Goal: Information Seeking & Learning: Learn about a topic

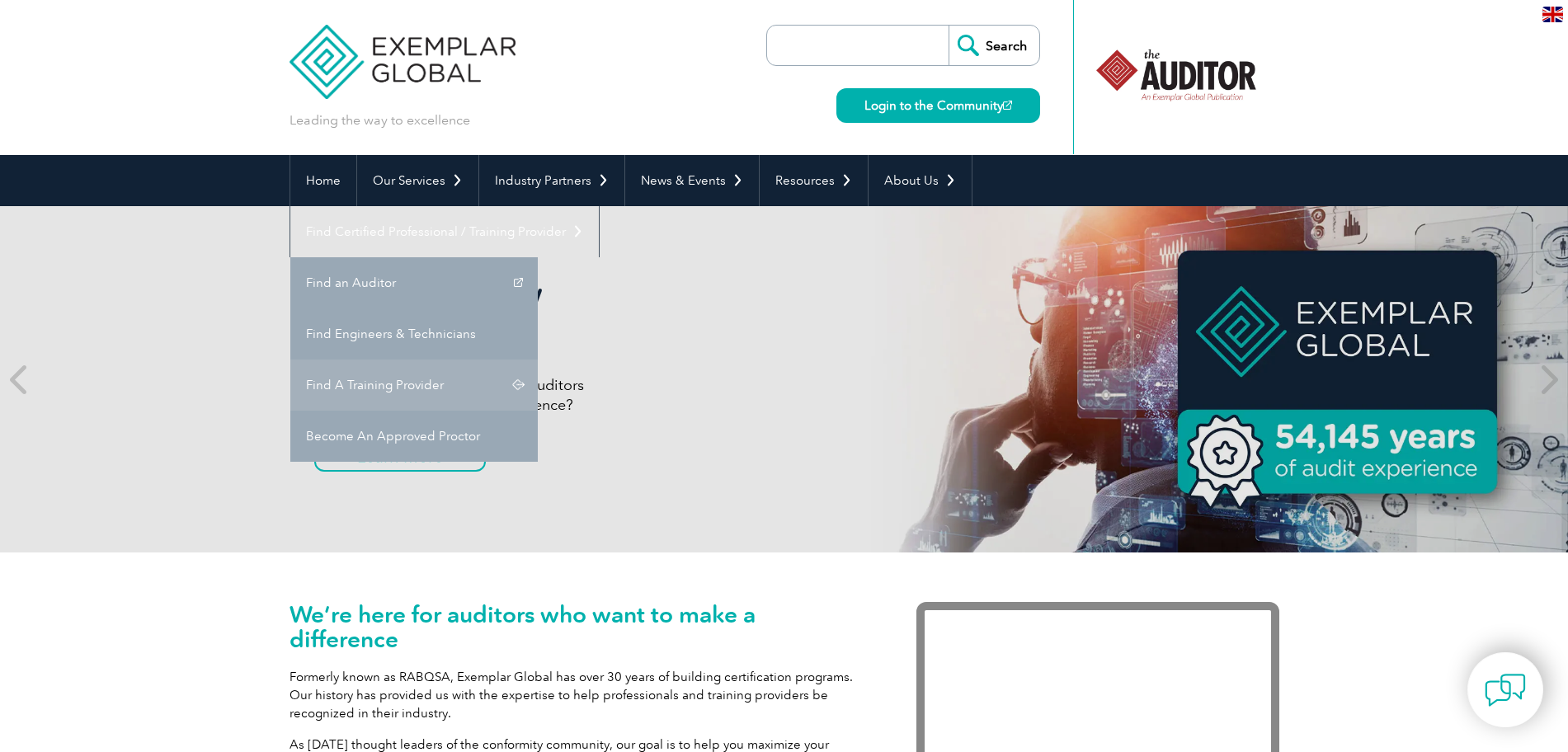
click at [538, 360] on link "Find A Training Provider" at bounding box center [414, 385] width 247 height 51
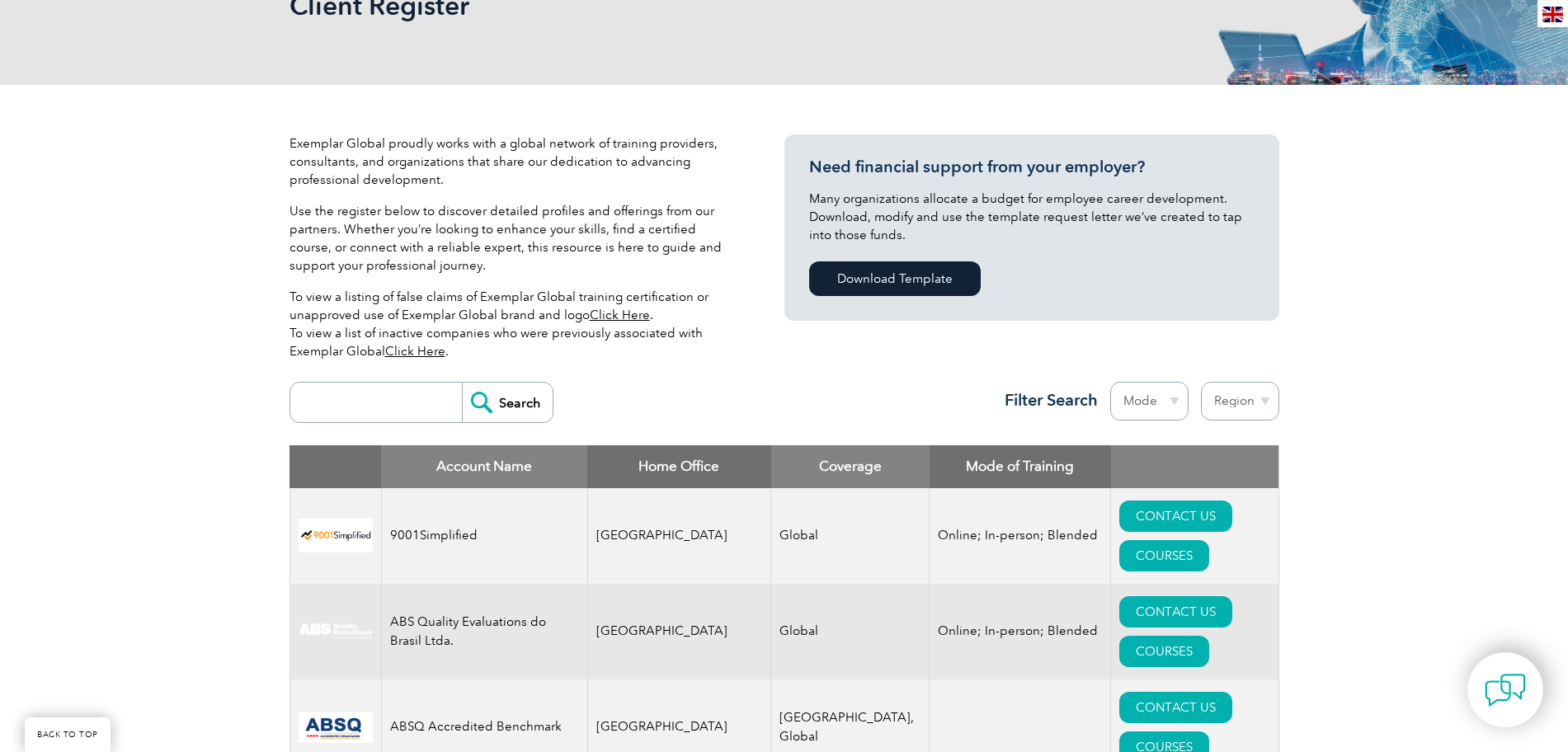
scroll to position [281, 0]
click at [1241, 396] on select "Region [GEOGRAPHIC_DATA] [GEOGRAPHIC_DATA] [GEOGRAPHIC_DATA] [GEOGRAPHIC_DATA] …" at bounding box center [1240, 400] width 78 height 38
select select "[GEOGRAPHIC_DATA]"
click at [1201, 381] on select "Region [GEOGRAPHIC_DATA] [GEOGRAPHIC_DATA] [GEOGRAPHIC_DATA] [GEOGRAPHIC_DATA] …" at bounding box center [1240, 400] width 78 height 38
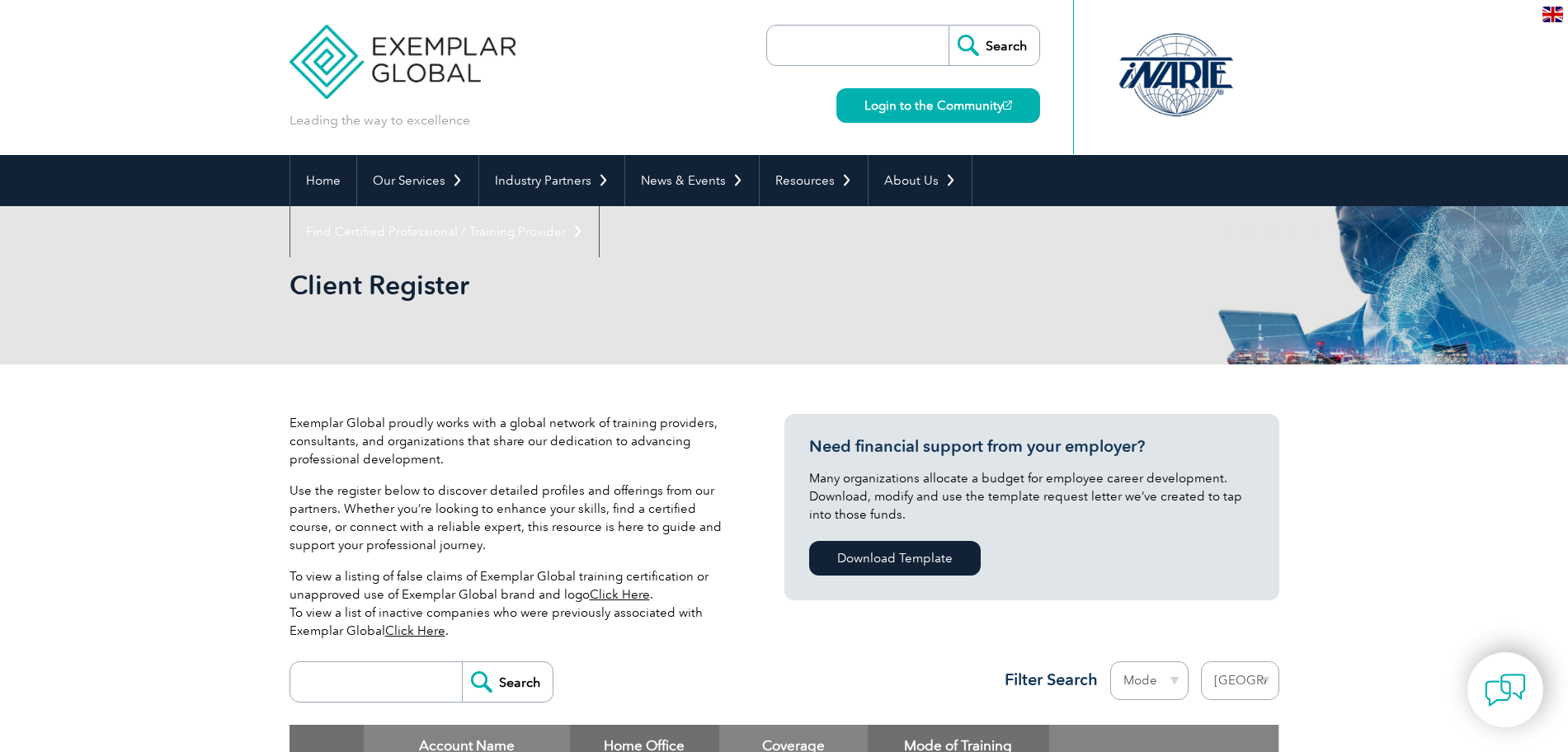
select select "Brazil"
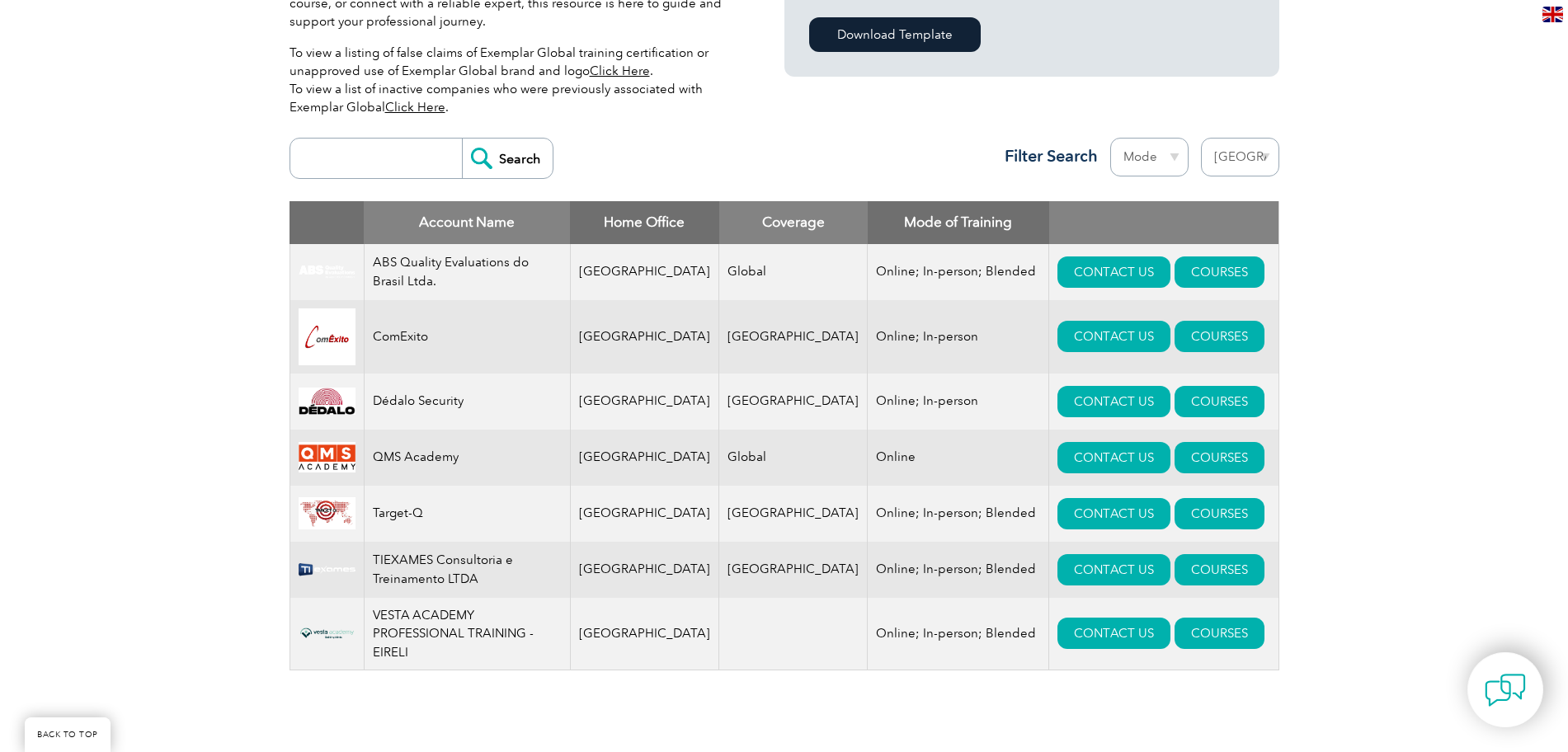
scroll to position [522, 0]
